Goal: Complete application form

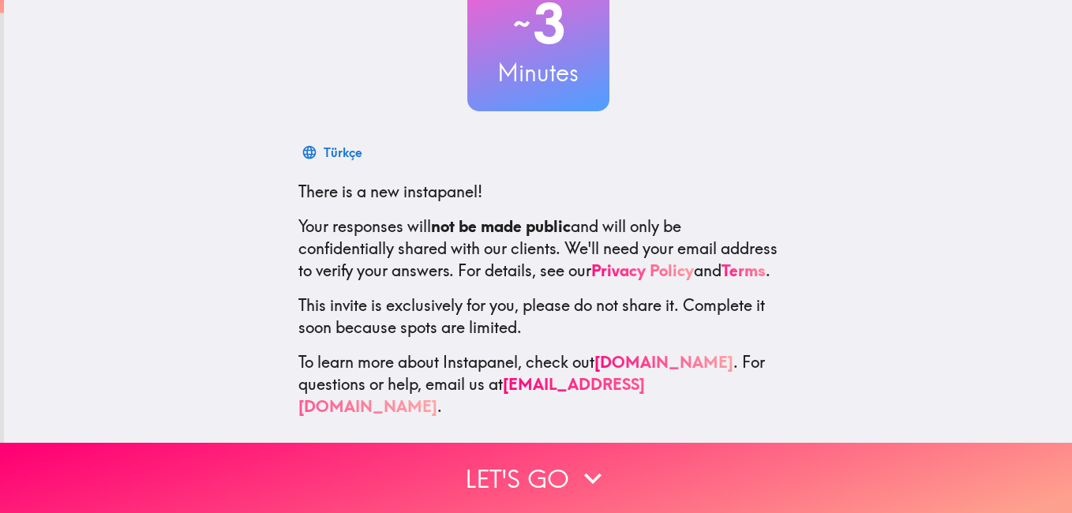
scroll to position [144, 0]
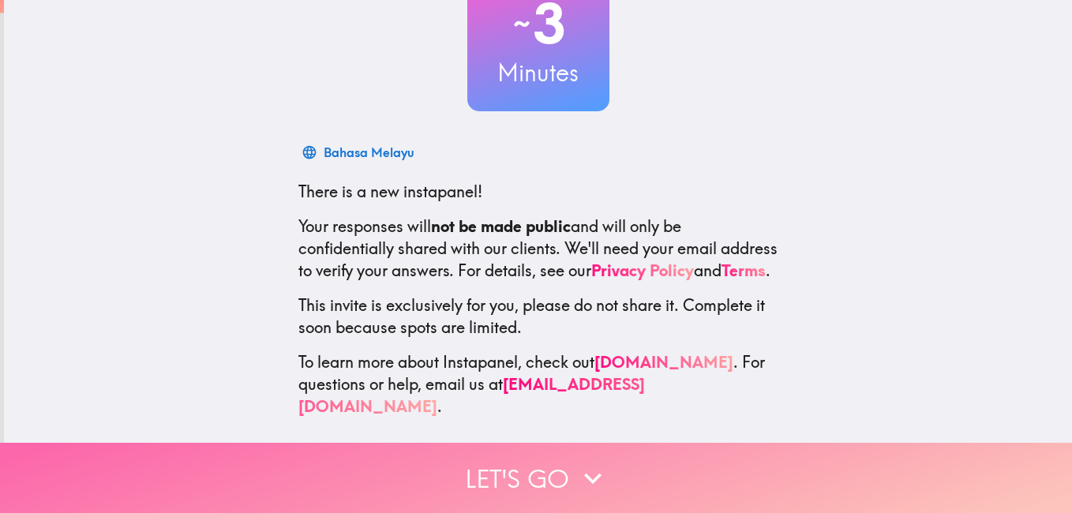
click at [589, 462] on icon "button" at bounding box center [592, 478] width 35 height 35
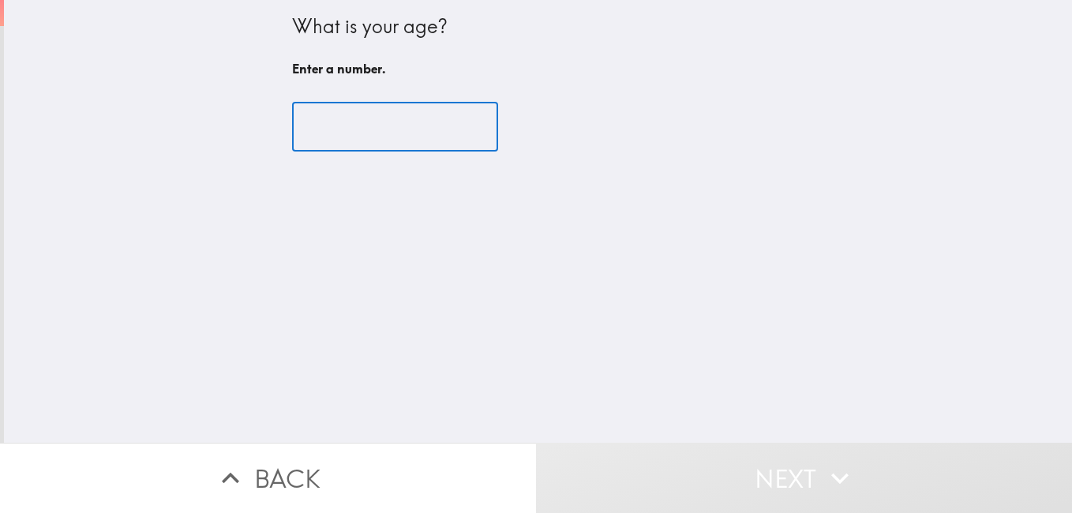
click at [304, 129] on input "number" at bounding box center [395, 127] width 206 height 49
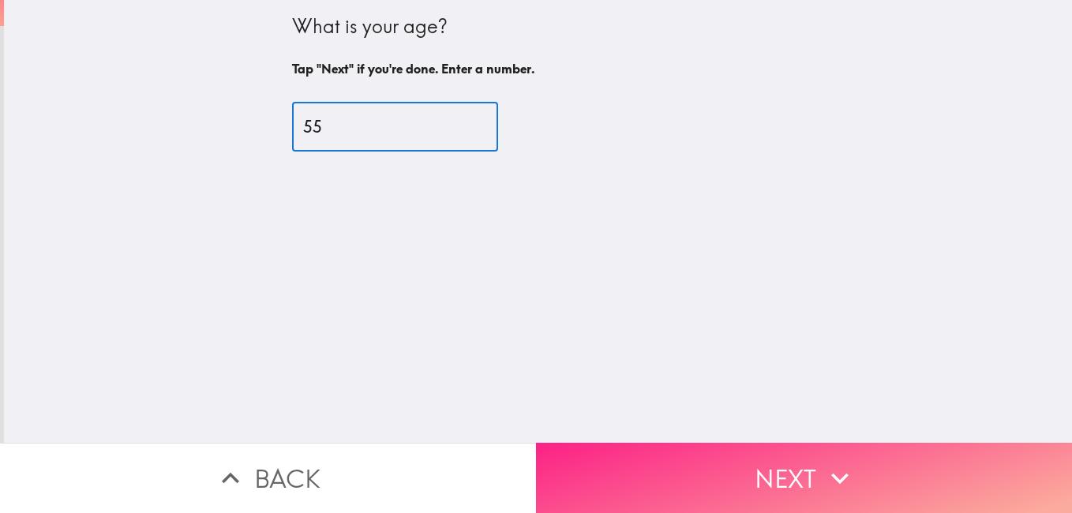
type input "55"
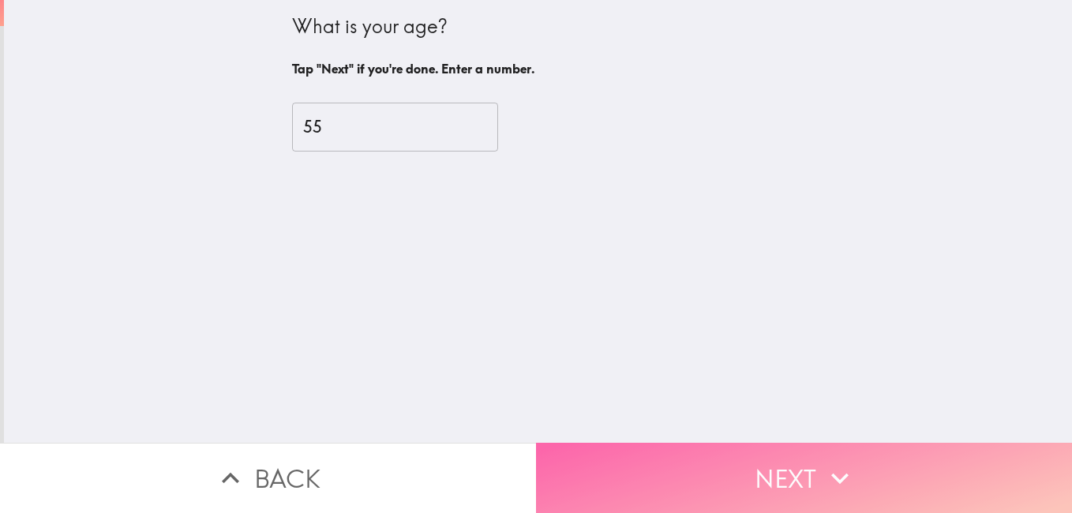
click at [754, 458] on button "Next" at bounding box center [804, 478] width 536 height 70
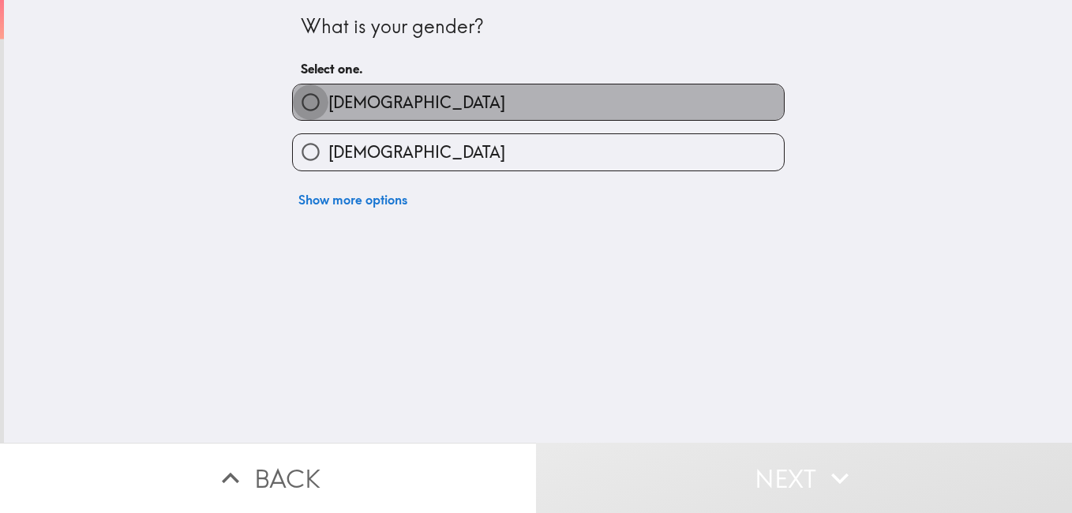
click at [302, 93] on input "[DEMOGRAPHIC_DATA]" at bounding box center [311, 102] width 36 height 36
radio input "true"
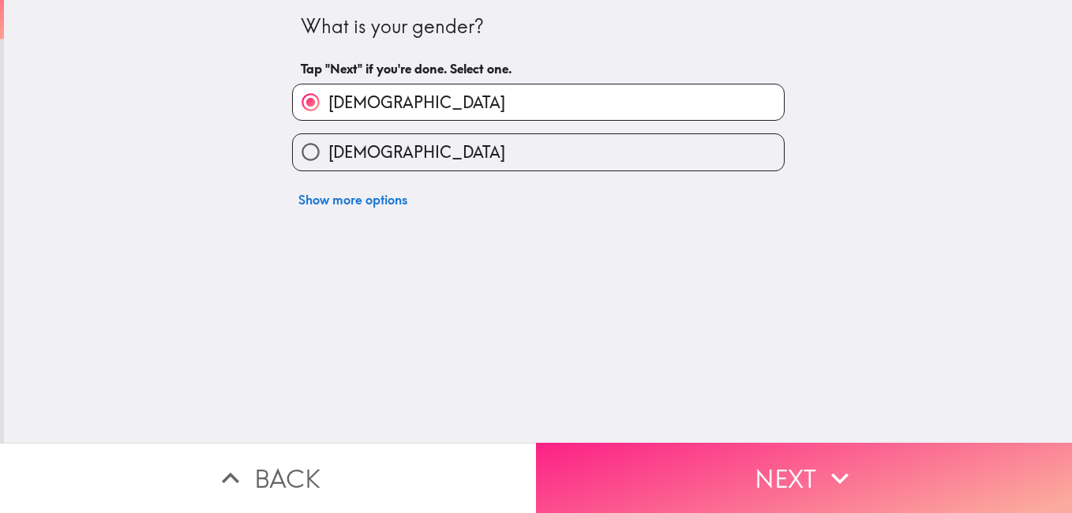
click at [771, 467] on button "Next" at bounding box center [804, 478] width 536 height 70
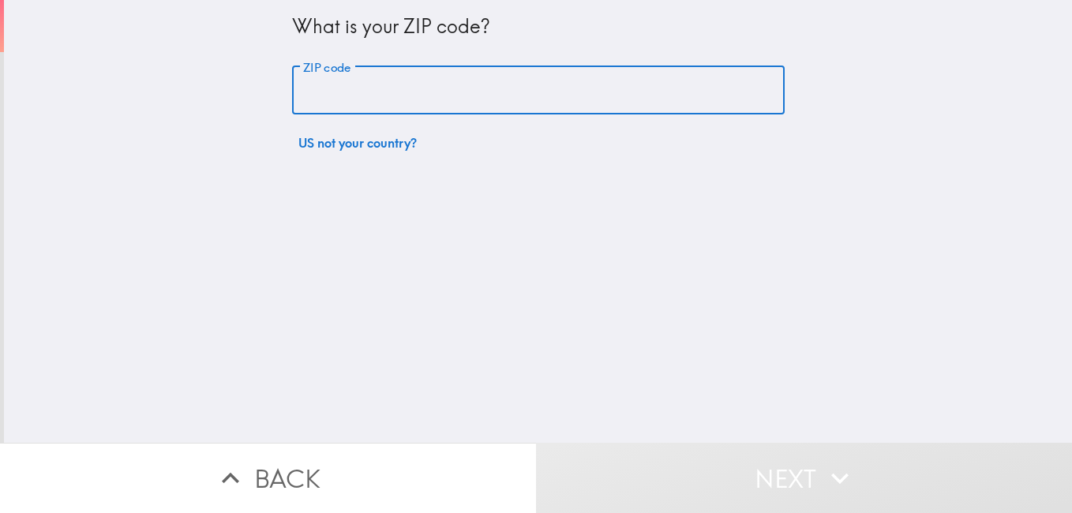
click at [332, 77] on div "ZIP code ZIP code" at bounding box center [538, 90] width 493 height 49
type input "75070"
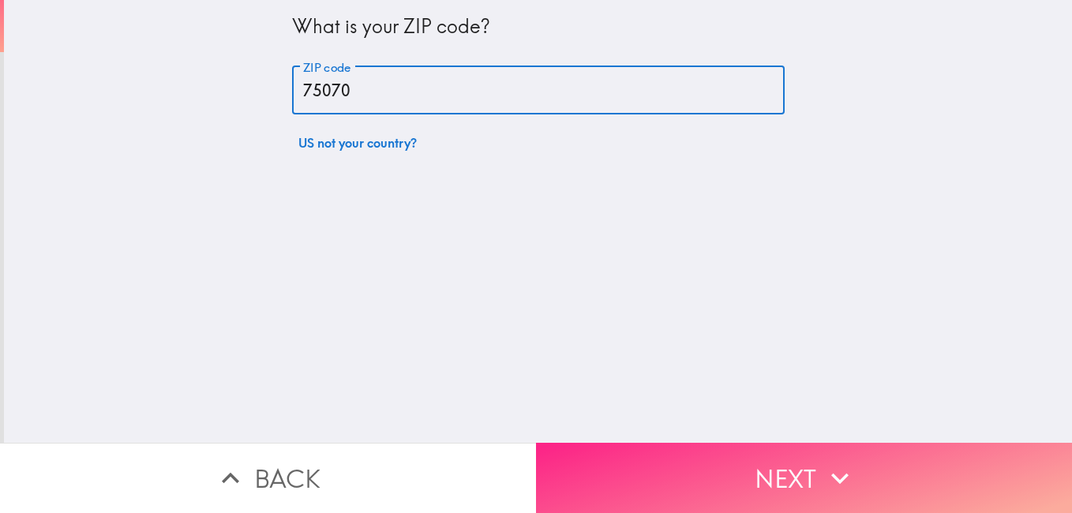
click at [774, 464] on button "Next" at bounding box center [804, 478] width 536 height 70
